Goal: Transaction & Acquisition: Purchase product/service

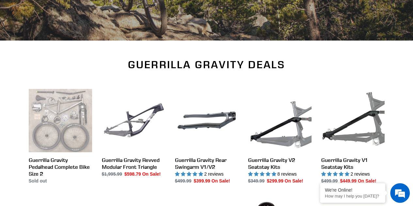
scroll to position [228, 0]
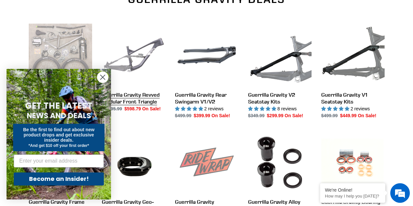
click at [138, 97] on link "Guerrilla Gravity Revved Modular Front Triangle" at bounding box center [133, 67] width 63 height 89
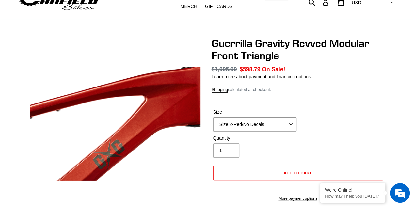
scroll to position [33, 0]
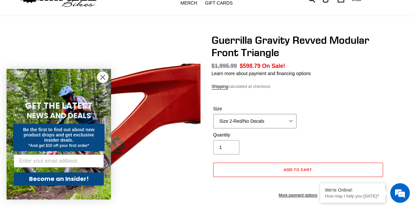
click at [256, 122] on select "Size 2-Gloss Black/No Decals Size 2-Black/Red Decals Size 2-Black/Silver Decals…" at bounding box center [254, 121] width 83 height 14
select select "Size 4-Flat Black/No Decals"
click at [213, 114] on select "Size 2-Gloss Black/No Decals Size 2-Black/Red Decals Size 2-Black/Silver Decals…" at bounding box center [254, 121] width 83 height 14
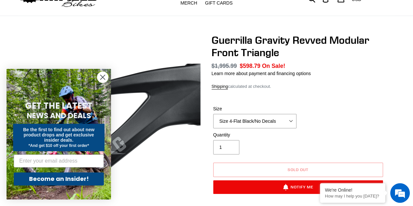
click at [324, 107] on div "Size Size 2-Gloss Black/No Decals Size 2-Black/Red Decals Size 2-Black/Silver D…" at bounding box center [297, 118] width 173 height 26
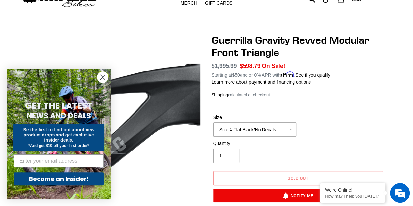
click at [101, 77] on icon "Close dialog" at bounding box center [102, 76] width 11 height 11
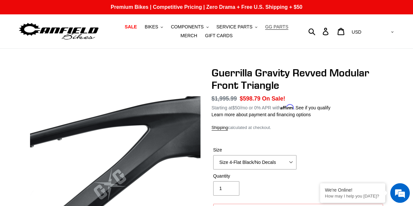
click at [265, 26] on span "GG PARTS" at bounding box center [276, 27] width 23 height 6
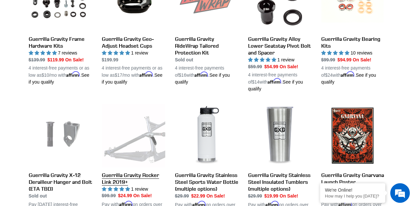
scroll to position [457, 0]
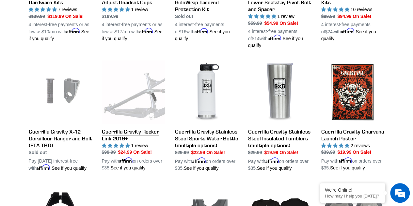
click at [111, 128] on link "Guerrilla Gravity Rocker Link 2019+" at bounding box center [133, 115] width 63 height 111
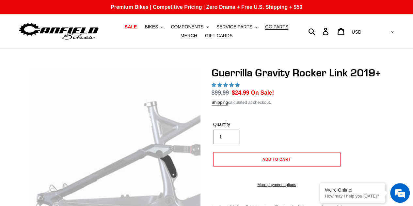
select select "highest-rating"
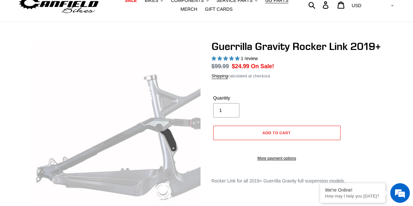
scroll to position [33, 0]
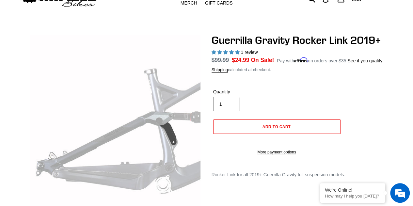
click at [225, 102] on input "1" at bounding box center [226, 104] width 26 height 14
click at [331, 101] on div "Quantity 1" at bounding box center [276, 101] width 130 height 26
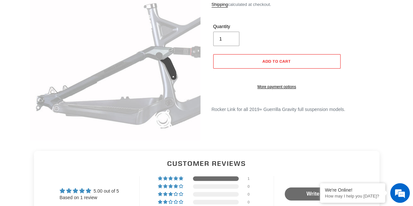
scroll to position [0, 0]
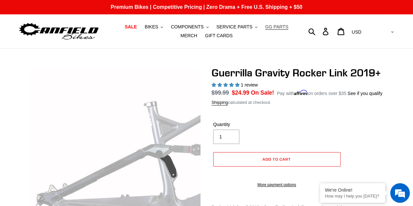
click at [265, 28] on span "GG PARTS" at bounding box center [276, 27] width 23 height 6
